Goal: Information Seeking & Learning: Learn about a topic

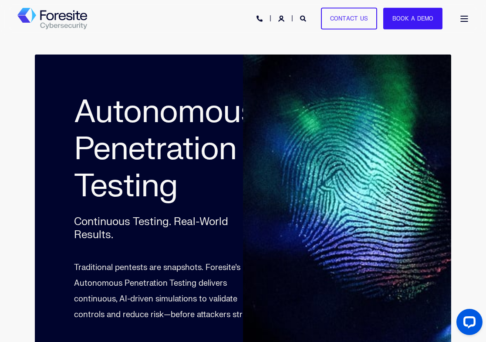
click at [467, 17] on div "Open Burger Menu" at bounding box center [464, 19] width 9 height 6
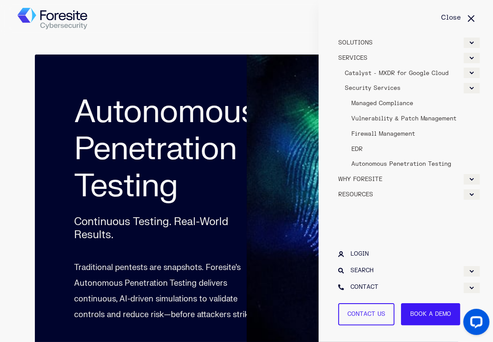
click at [473, 181] on div "Expand WHY FORESITE" at bounding box center [472, 179] width 16 height 10
click at [375, 194] on span "Why Google & Foresite" at bounding box center [379, 194] width 69 height 7
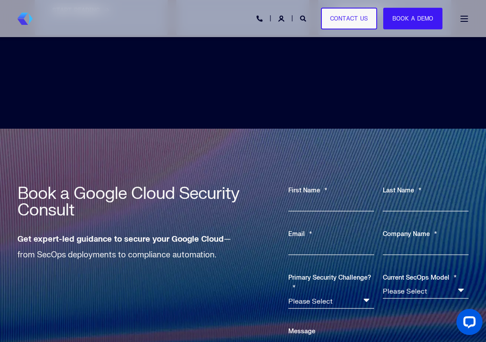
scroll to position [2921, 0]
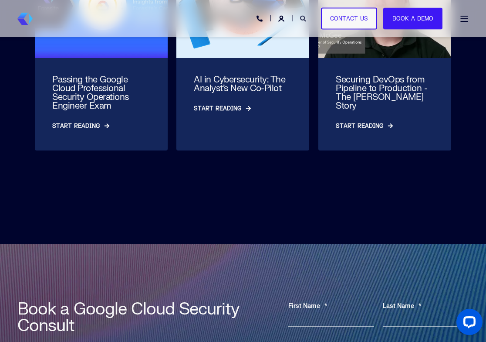
click at [305, 17] on icon "Open Search" at bounding box center [303, 19] width 6 height 6
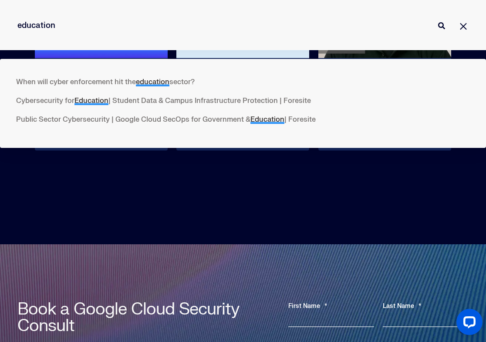
type input "education"
click at [437, 20] on button "Perform Search" at bounding box center [442, 25] width 10 height 10
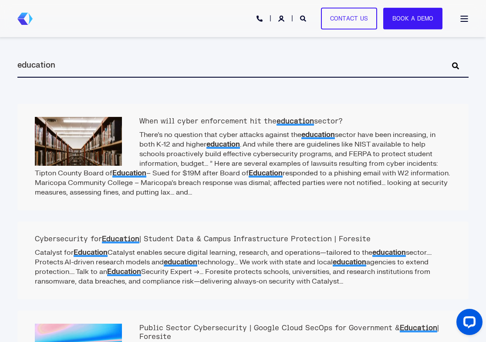
scroll to position [174, 0]
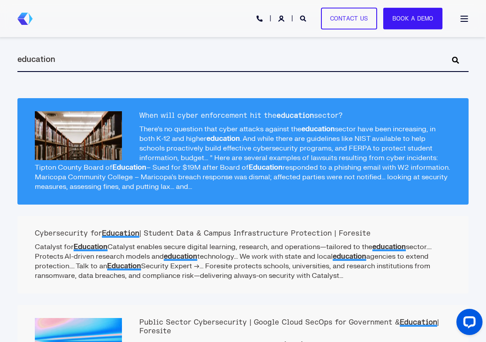
click at [251, 127] on p "There’s no question that cyber attacks against the education sector have been i…" at bounding box center [243, 157] width 417 height 67
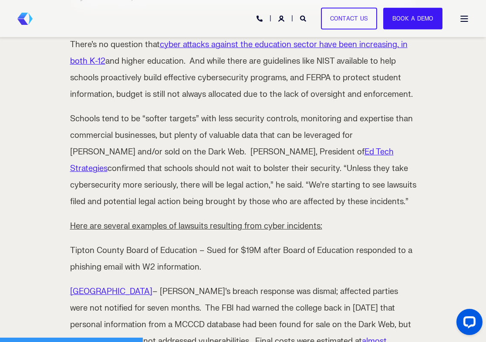
scroll to position [262, 0]
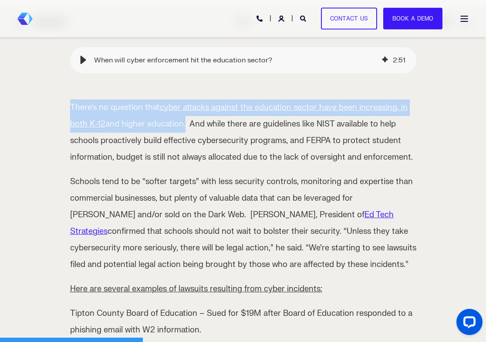
drag, startPoint x: 184, startPoint y: 125, endPoint x: 57, endPoint y: 109, distance: 127.4
copy p "There’s no question that cyber attacks against the education sector have been i…"
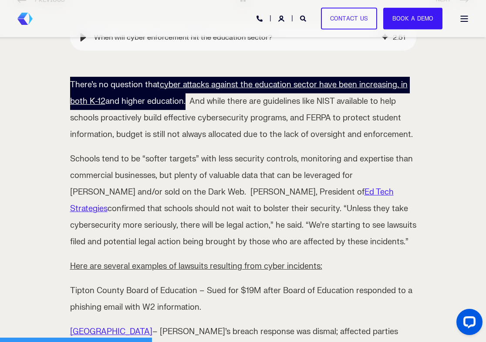
scroll to position [305, 0]
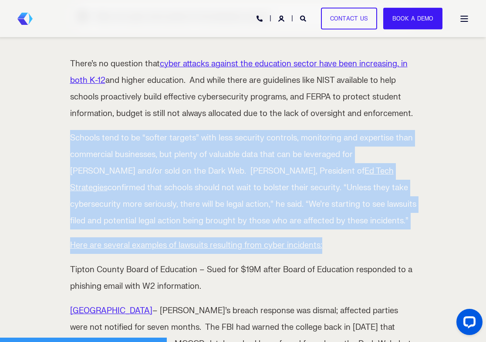
drag, startPoint x: 70, startPoint y: 136, endPoint x: 335, endPoint y: 242, distance: 285.3
copy span "Schools tend to be “softer targets” with less security controls, monitoring and…"
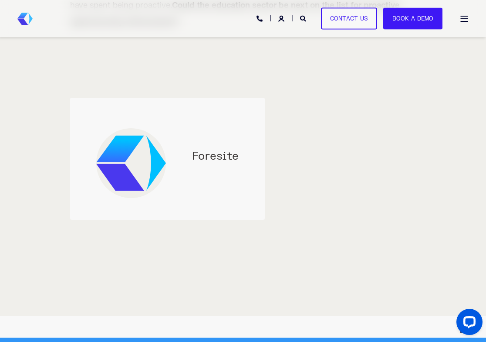
scroll to position [828, 0]
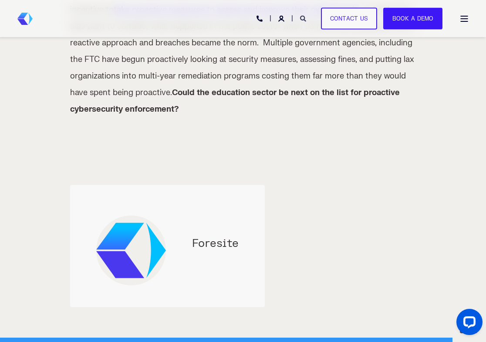
click at [305, 19] on icon "Open Search" at bounding box center [303, 19] width 6 height 6
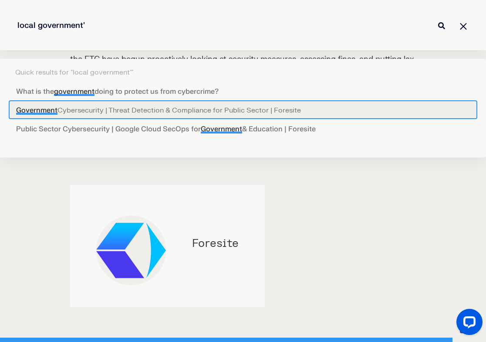
type input "local government'"
click at [138, 105] on link "Government Cybersecurity | Threat Detection & Compliance for Public Sector | Fo…" at bounding box center [243, 109] width 469 height 19
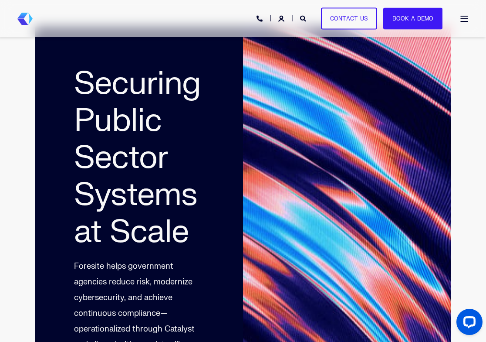
scroll to position [87, 0]
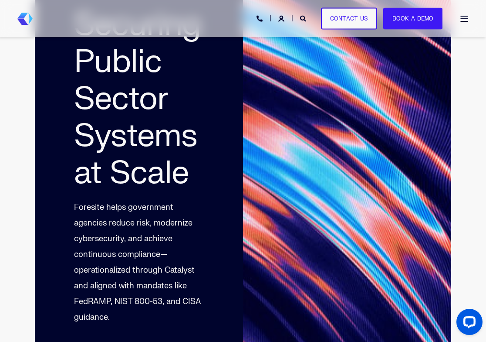
drag, startPoint x: 33, startPoint y: 0, endPoint x: 486, endPoint y: 297, distance: 541.8
click at [486, 297] on div "Securing Public Sector Systems at Scale Foresite helps government agencies redu…" at bounding box center [243, 174] width 486 height 449
click at [303, 16] on icon "Open Search" at bounding box center [303, 19] width 6 height 6
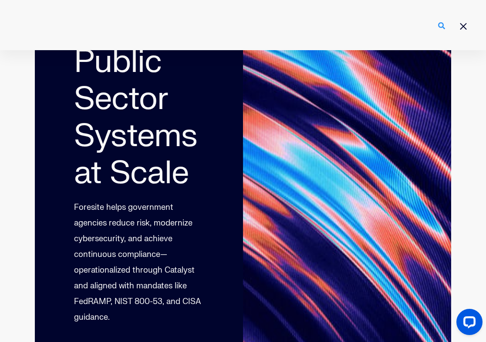
click at [446, 28] on icon "Perform Search" at bounding box center [442, 25] width 7 height 7
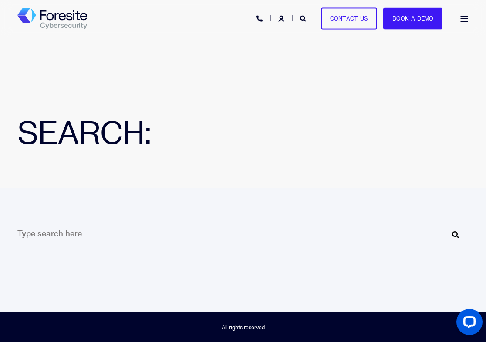
click at [461, 18] on span "Open Burger Menu" at bounding box center [464, 18] width 7 height 1
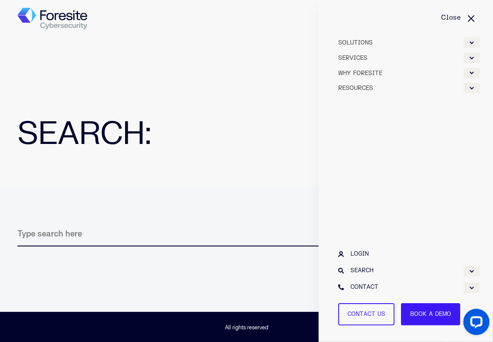
click at [471, 74] on div "Expand WHY FORESITE" at bounding box center [472, 73] width 16 height 10
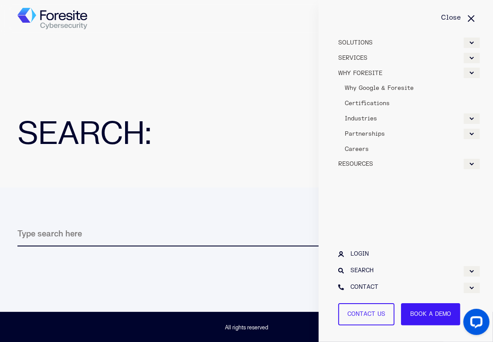
click at [393, 87] on span "Why Google & Foresite" at bounding box center [379, 88] width 69 height 7
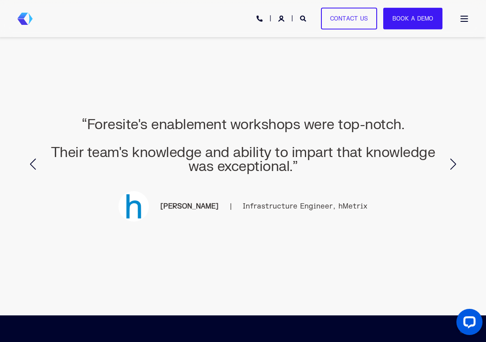
scroll to position [2485, 0]
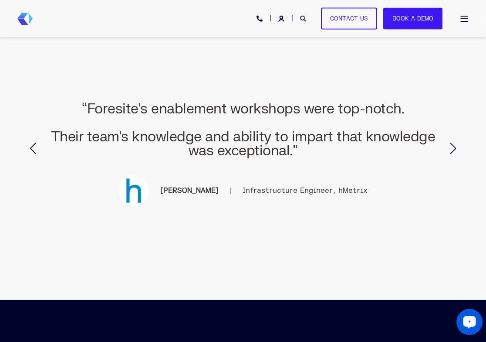
click at [306, 20] on icon "Open Search" at bounding box center [303, 19] width 6 height 6
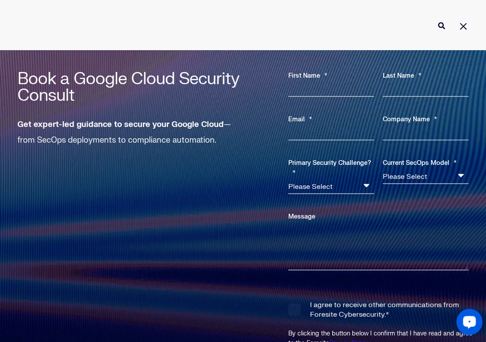
scroll to position [3226, 0]
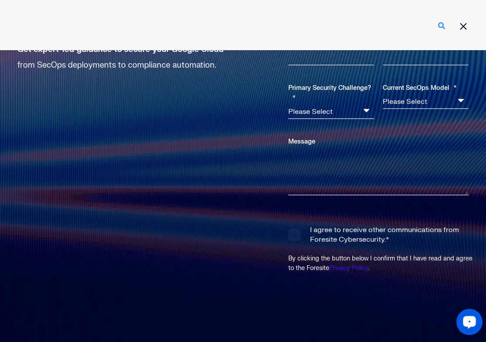
click at [446, 27] on icon "Perform Search" at bounding box center [442, 25] width 7 height 7
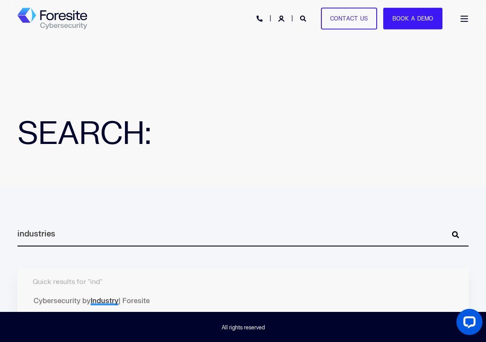
type input "industries"
click at [451, 229] on button "Perform Search" at bounding box center [456, 234] width 10 height 10
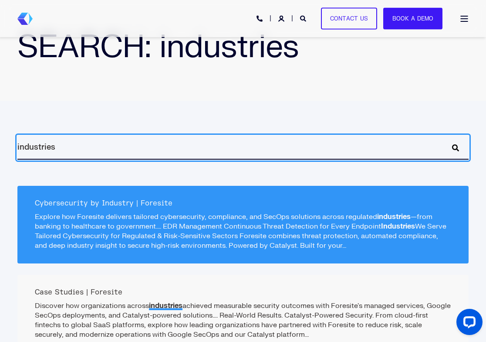
scroll to position [131, 0]
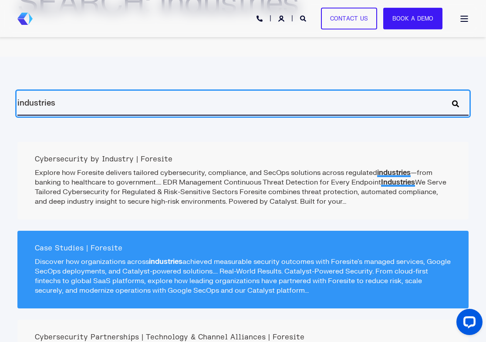
click at [78, 245] on h2 "Case Studies | Foresite" at bounding box center [243, 248] width 417 height 9
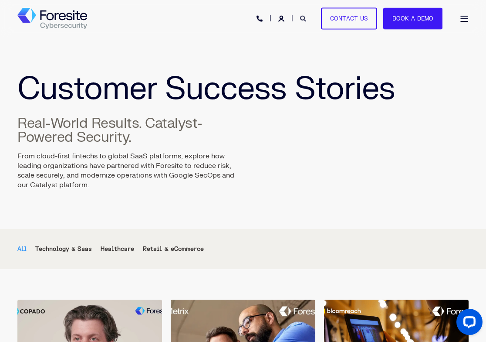
click at [303, 17] on icon "Open Search" at bounding box center [303, 19] width 6 height 6
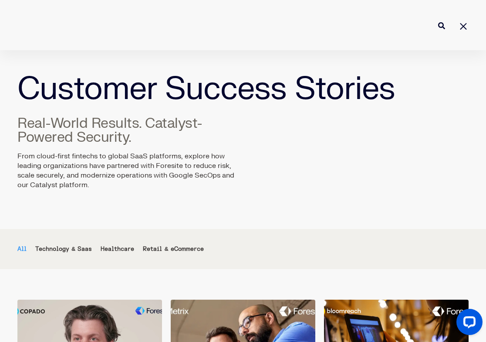
click at [277, 30] on input "Enter search Term" at bounding box center [243, 25] width 486 height 23
type input "industries"
click at [437, 20] on button "Perform Search" at bounding box center [442, 25] width 10 height 10
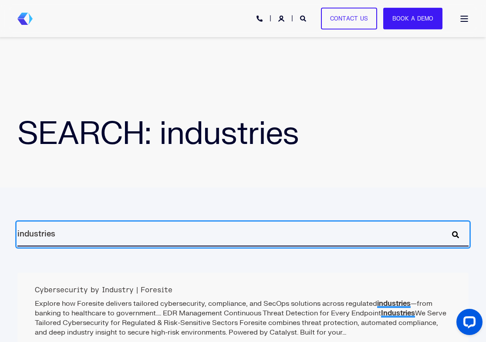
scroll to position [87, 0]
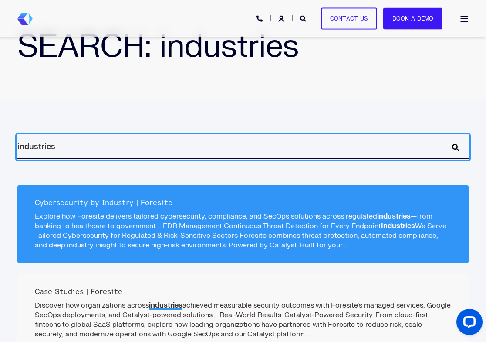
click at [85, 201] on h2 "Cybersecurity by Industry | Foresite" at bounding box center [243, 202] width 417 height 9
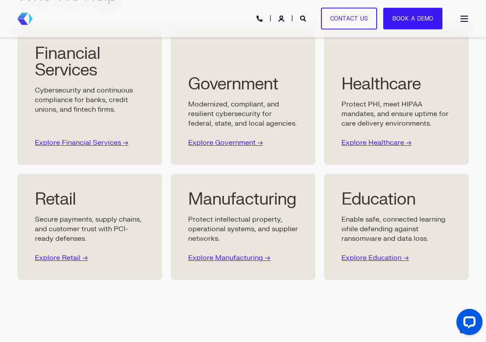
scroll to position [523, 0]
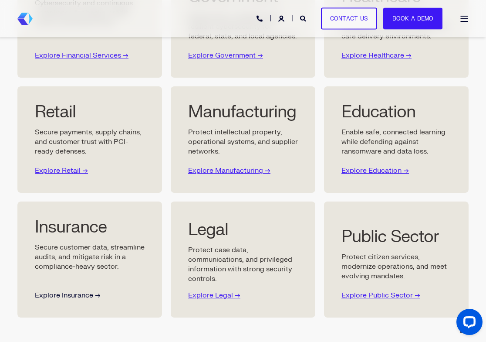
click at [77, 294] on link "Explore Insurance →" at bounding box center [68, 295] width 66 height 9
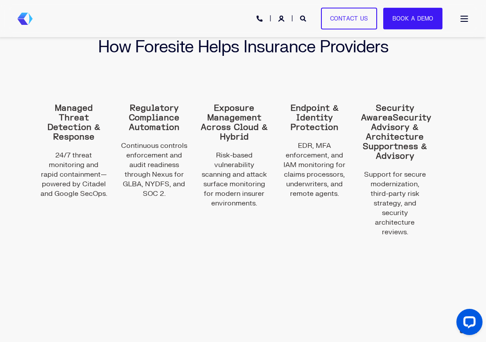
scroll to position [697, 0]
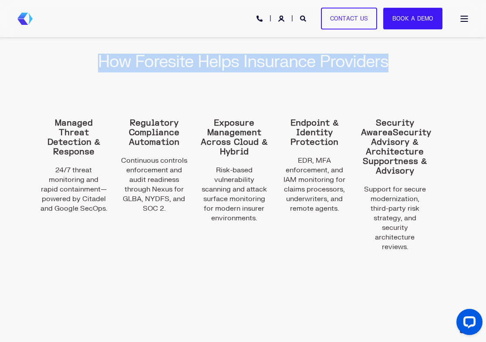
drag, startPoint x: 390, startPoint y: 60, endPoint x: 87, endPoint y: 51, distance: 303.1
click at [87, 51] on div "How Foresite Helps Insurance Providers" at bounding box center [243, 51] width 486 height 65
copy h2 "How Foresite Helps Insurance Providers"
